Goal: Task Accomplishment & Management: Complete application form

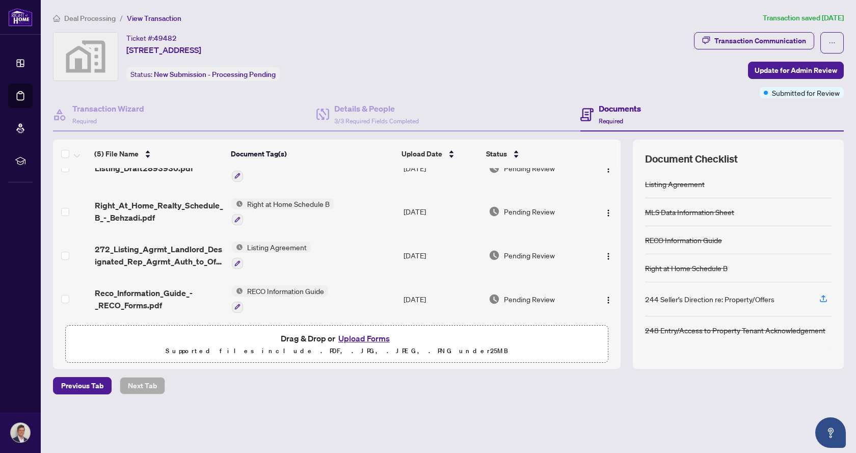
scroll to position [69, 0]
click at [607, 251] on img "button" at bounding box center [608, 255] width 8 height 8
click at [552, 251] on span "Pending Review" at bounding box center [529, 254] width 51 height 11
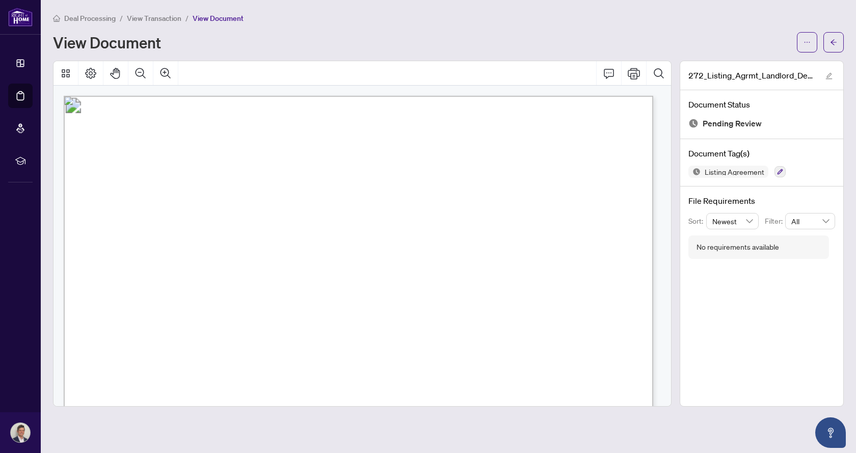
click at [153, 19] on span "View Transaction" at bounding box center [154, 18] width 54 height 9
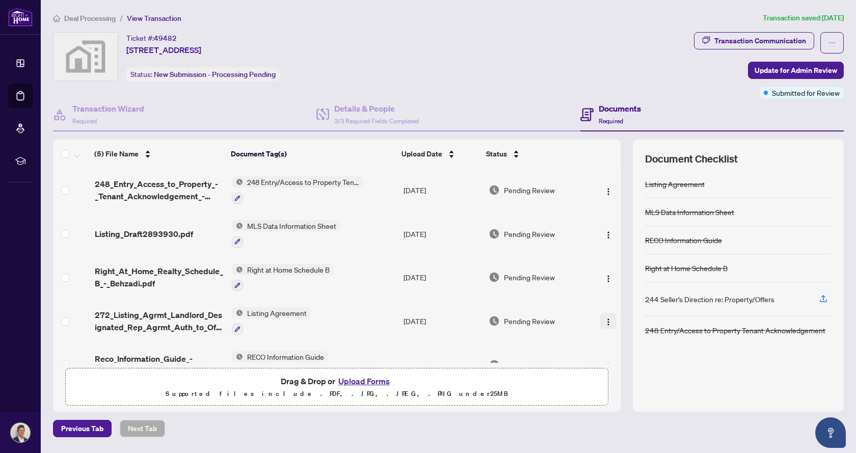
click at [604, 321] on img "button" at bounding box center [608, 322] width 8 height 8
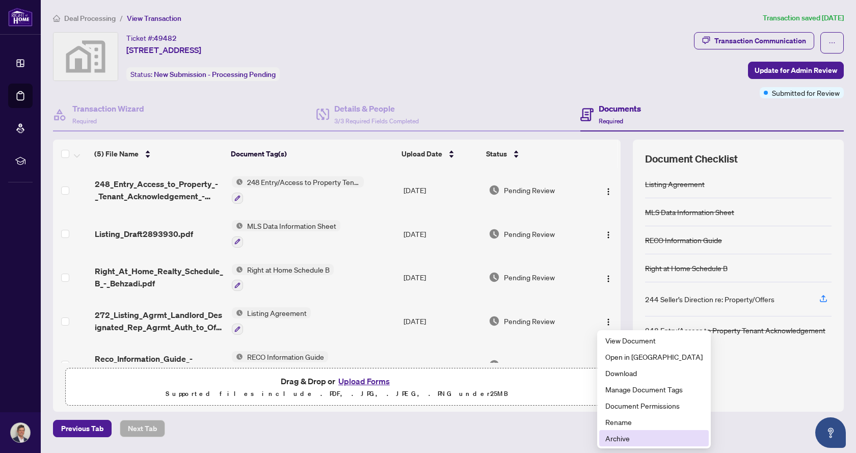
click at [628, 437] on span "Archive" at bounding box center [653, 437] width 97 height 11
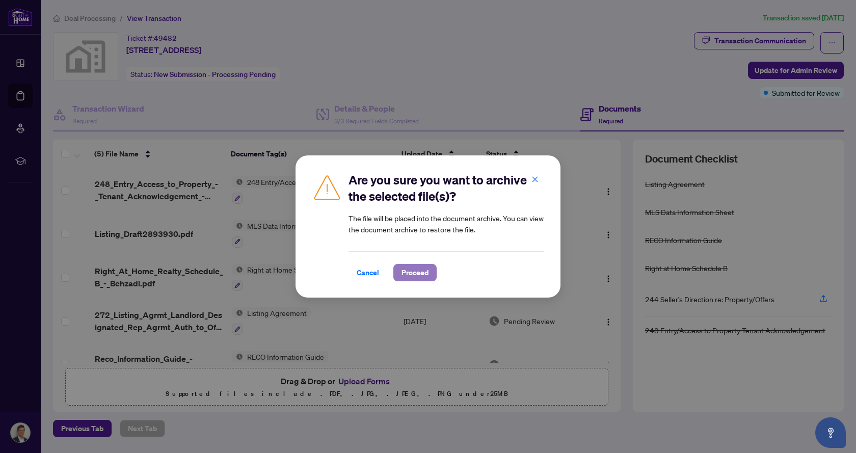
click at [419, 272] on span "Proceed" at bounding box center [414, 272] width 27 height 16
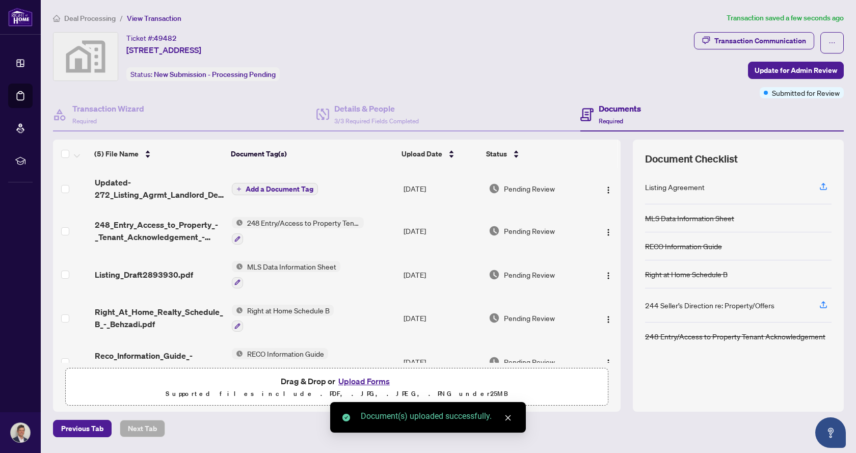
click at [281, 186] on span "Add a Document Tag" at bounding box center [279, 188] width 68 height 7
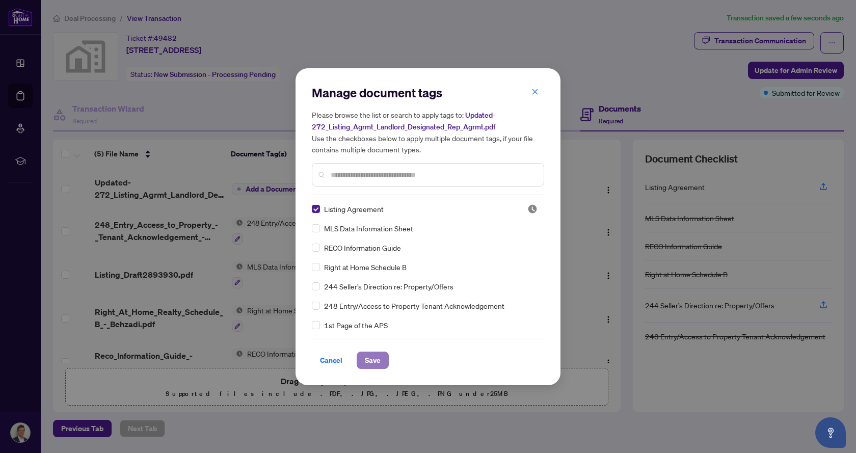
click at [375, 357] on span "Save" at bounding box center [373, 360] width 16 height 16
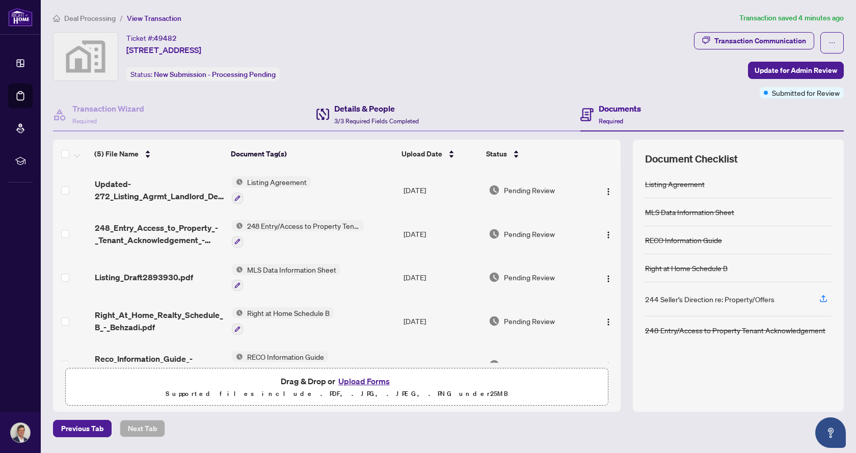
click at [356, 112] on h4 "Details & People" at bounding box center [376, 108] width 85 height 12
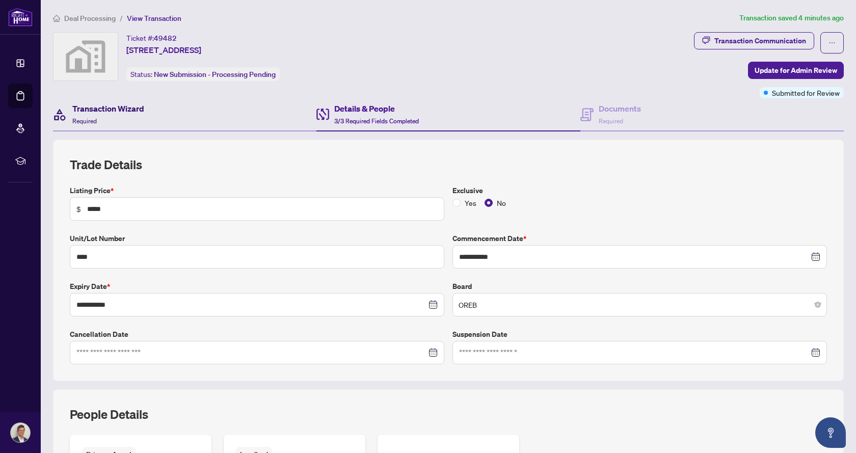
click at [99, 109] on h4 "Transaction Wizard" at bounding box center [108, 108] width 72 height 12
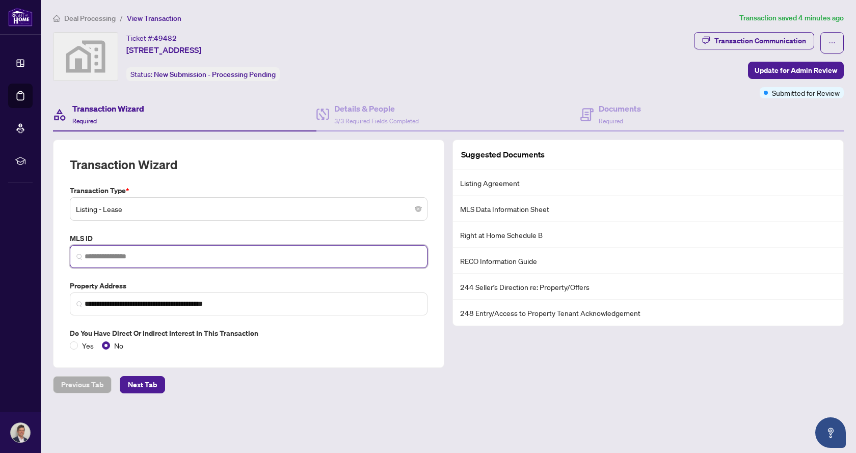
click at [128, 253] on input "search" at bounding box center [253, 256] width 336 height 11
paste input "*********"
click at [146, 276] on span "No valid MLS ID found!" at bounding box center [113, 280] width 71 height 9
type input "*********"
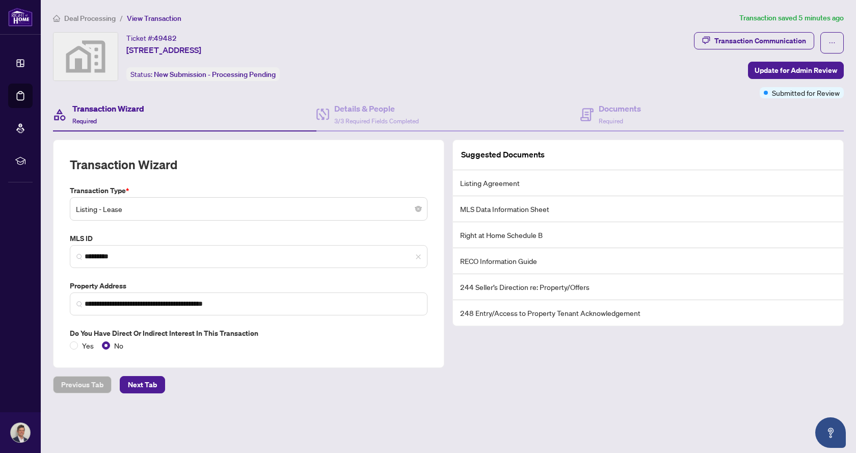
click at [521, 363] on div "Suggested Documents Listing Agreement MLS Data Information Sheet Right at Home …" at bounding box center [647, 254] width 399 height 228
click at [146, 380] on span "Next Tab" at bounding box center [142, 384] width 29 height 16
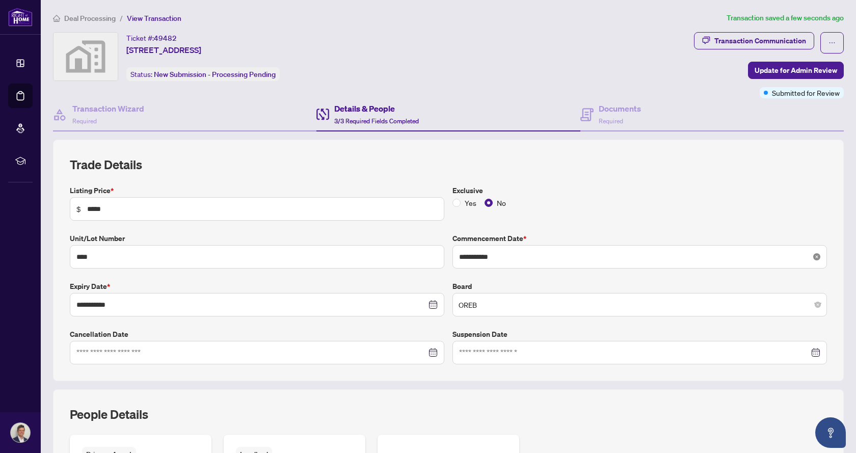
click at [813, 257] on icon "close-circle" at bounding box center [816, 256] width 7 height 7
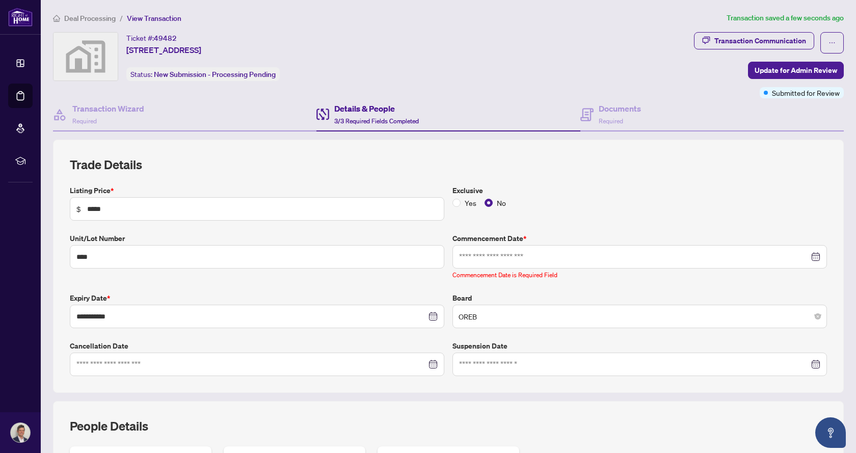
click at [809, 256] on div at bounding box center [639, 256] width 361 height 11
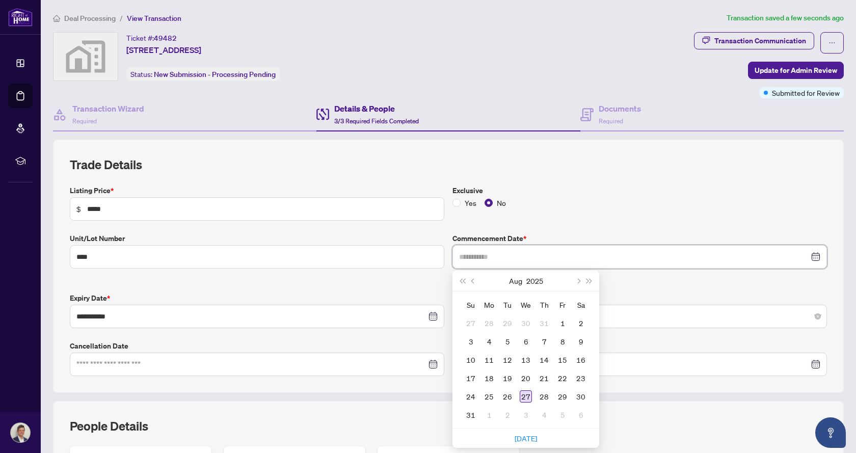
type input "**********"
click at [522, 396] on div "27" at bounding box center [525, 396] width 12 height 12
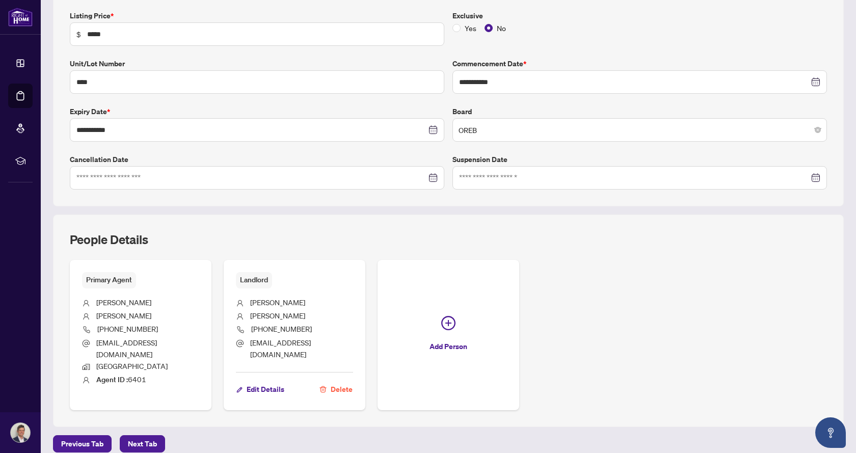
scroll to position [176, 0]
click at [156, 434] on button "Next Tab" at bounding box center [142, 442] width 45 height 17
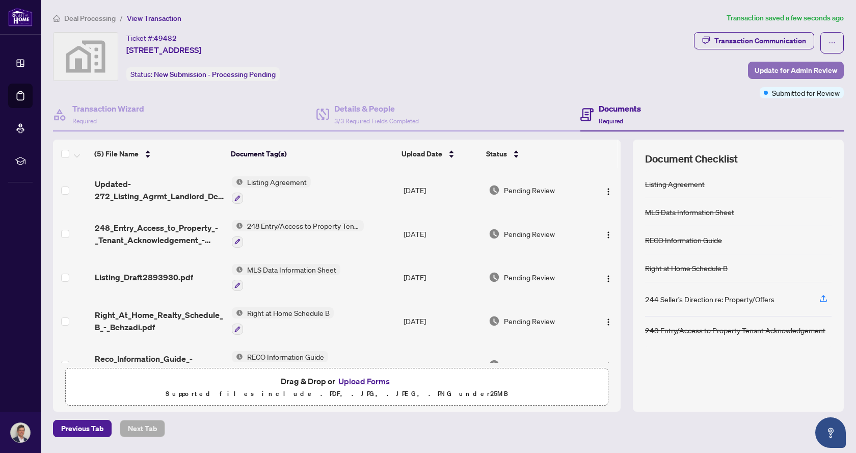
click at [786, 69] on span "Update for Admin Review" at bounding box center [795, 70] width 82 height 16
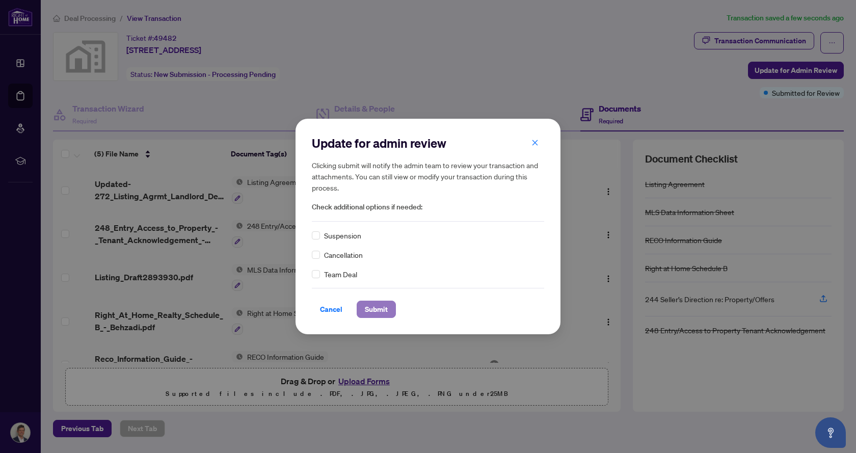
click at [376, 311] on span "Submit" at bounding box center [376, 309] width 23 height 16
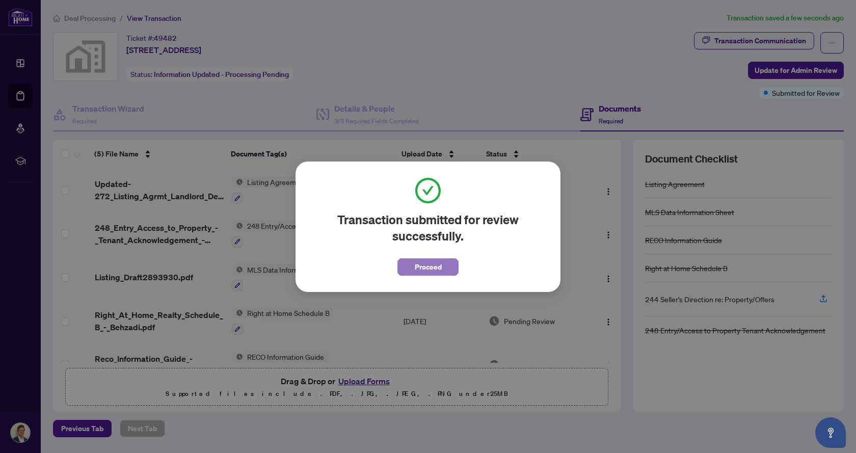
click at [443, 269] on button "Proceed" at bounding box center [427, 266] width 61 height 17
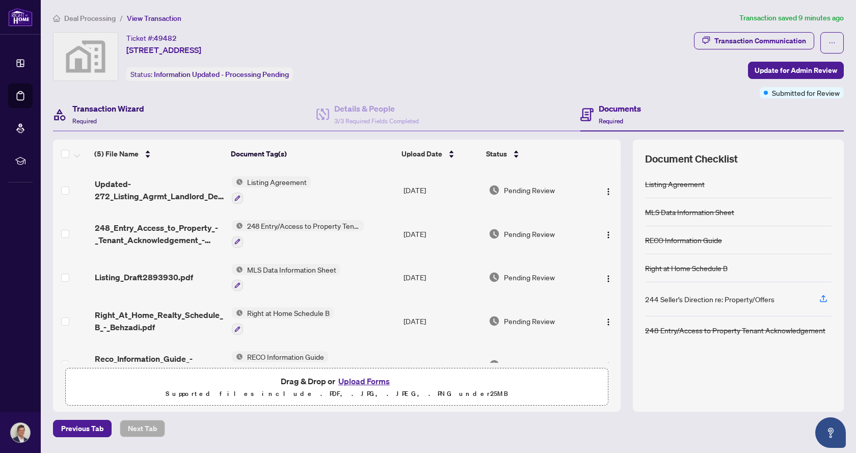
click at [121, 115] on div "Transaction Wizard Required" at bounding box center [108, 114] width 72 height 24
